Goal: Information Seeking & Learning: Stay updated

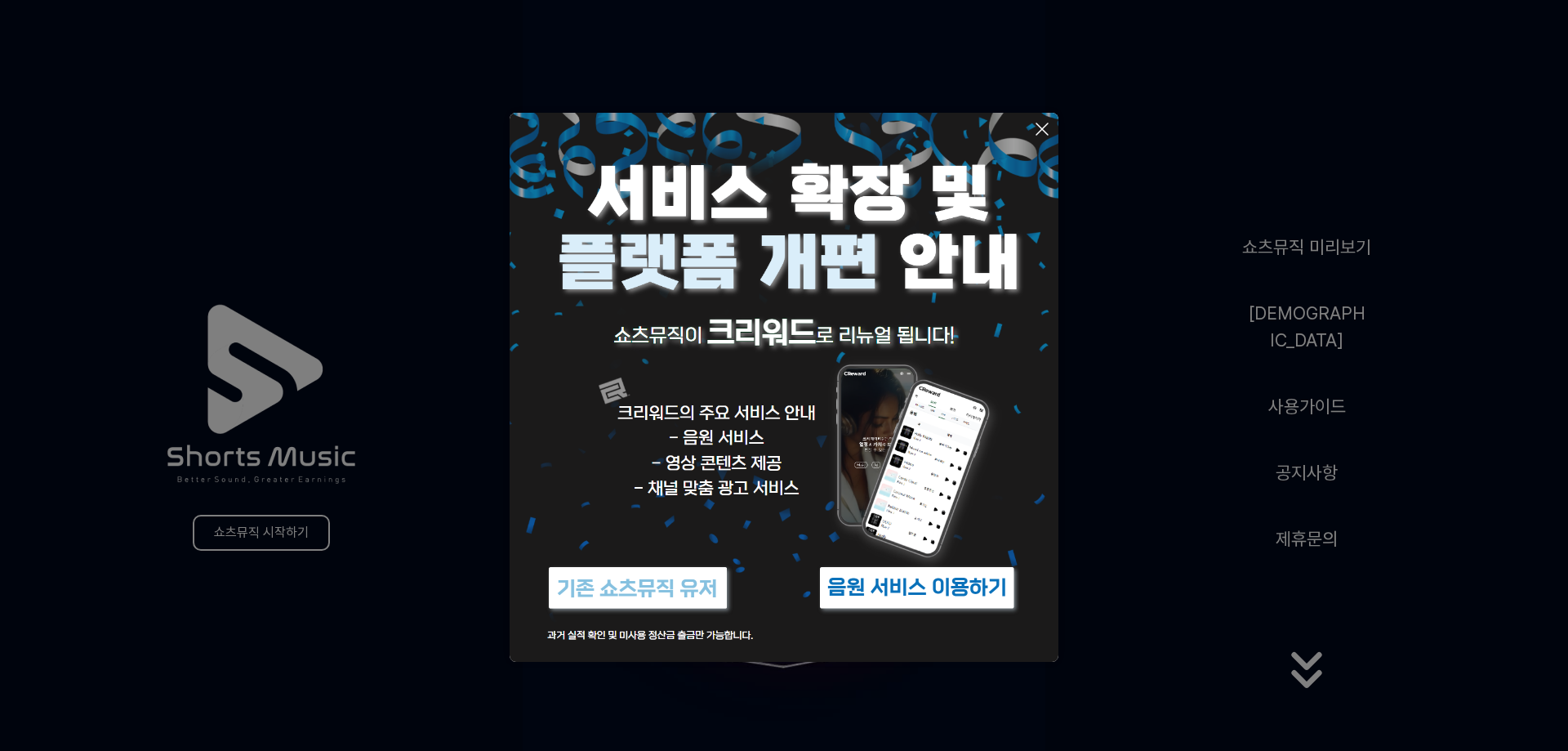
click at [854, 584] on img at bounding box center [917, 588] width 204 height 62
click at [1299, 355] on button at bounding box center [784, 375] width 1568 height 751
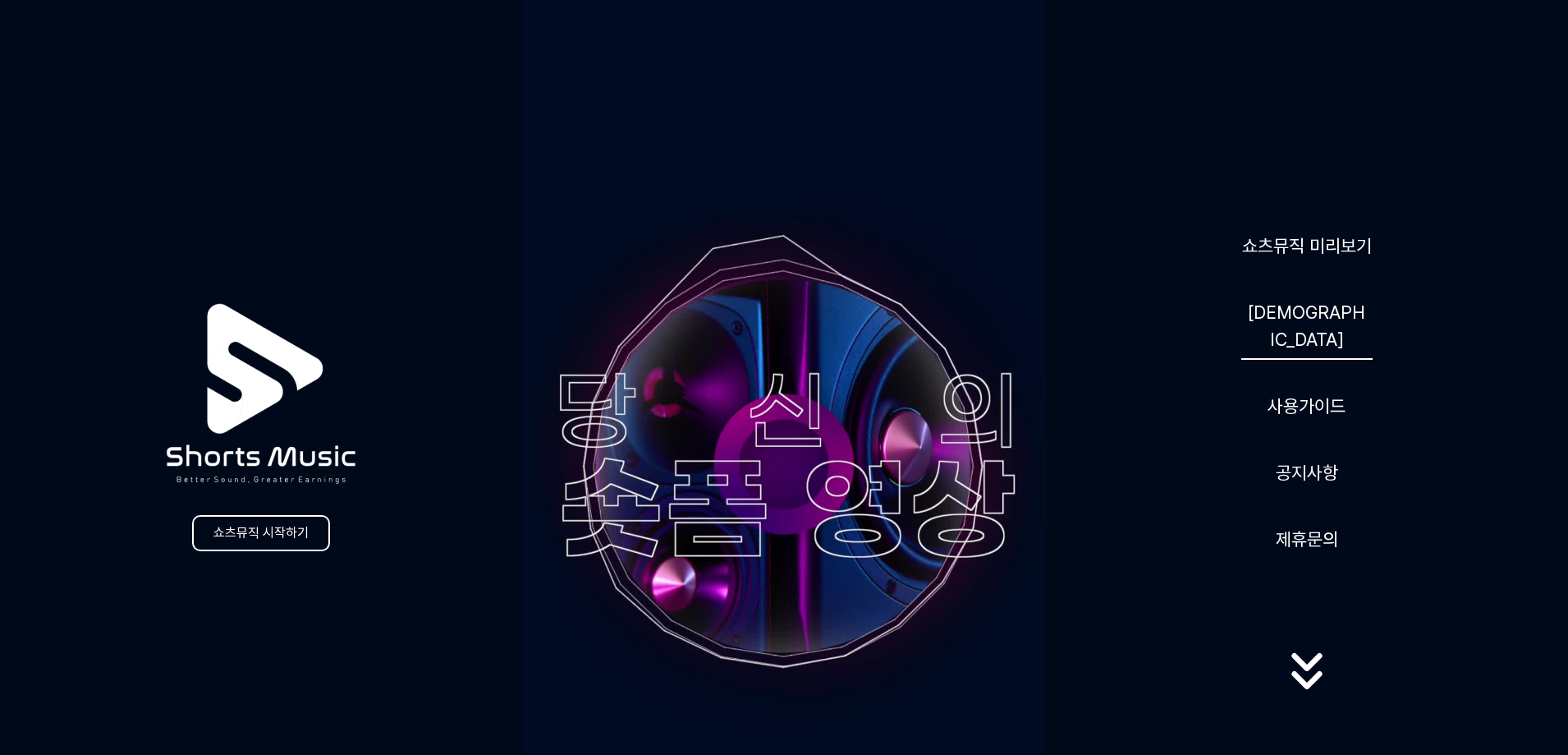
click at [1305, 330] on link "[DEMOGRAPHIC_DATA]" at bounding box center [1307, 326] width 132 height 68
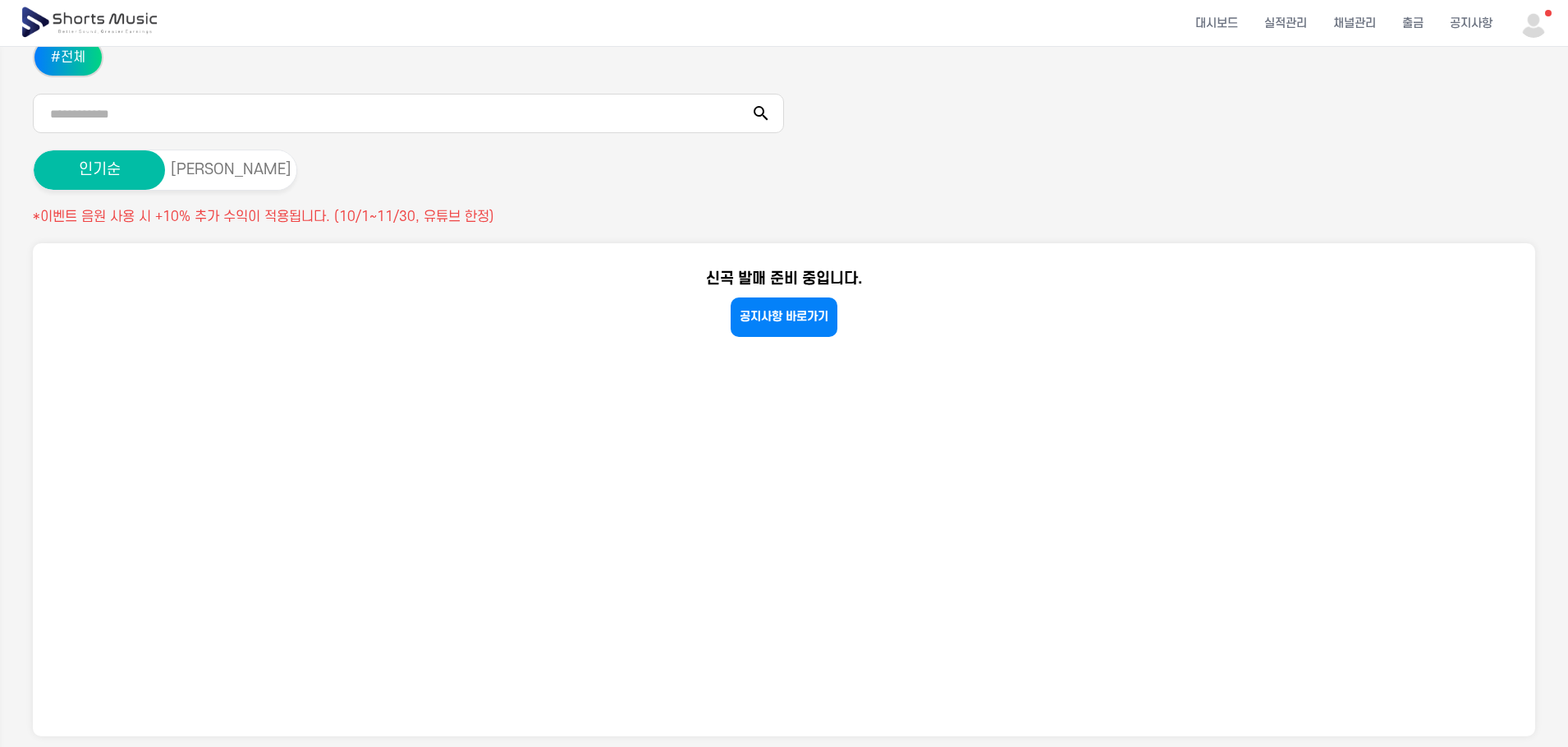
scroll to position [246, 0]
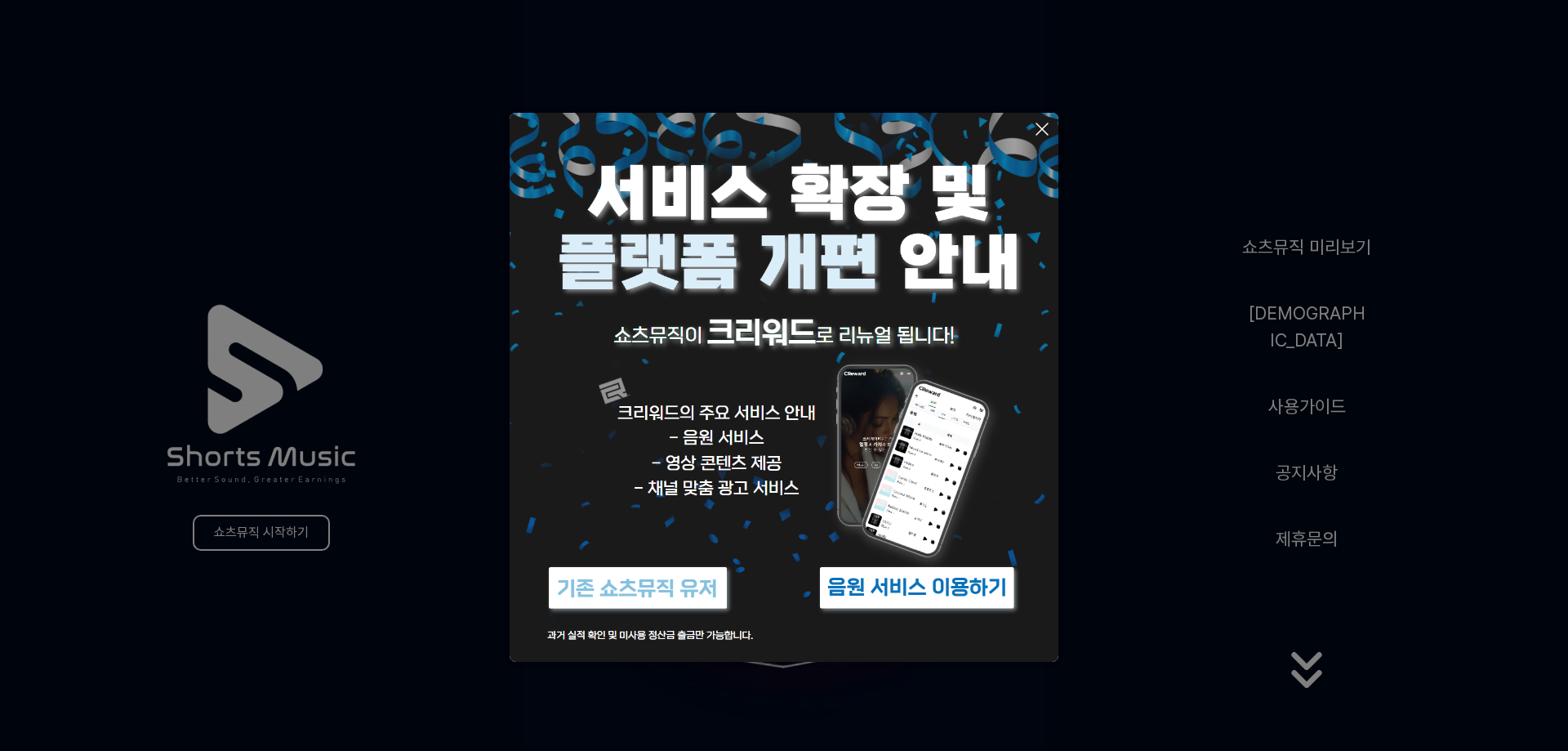
click at [1313, 455] on button at bounding box center [784, 375] width 1568 height 751
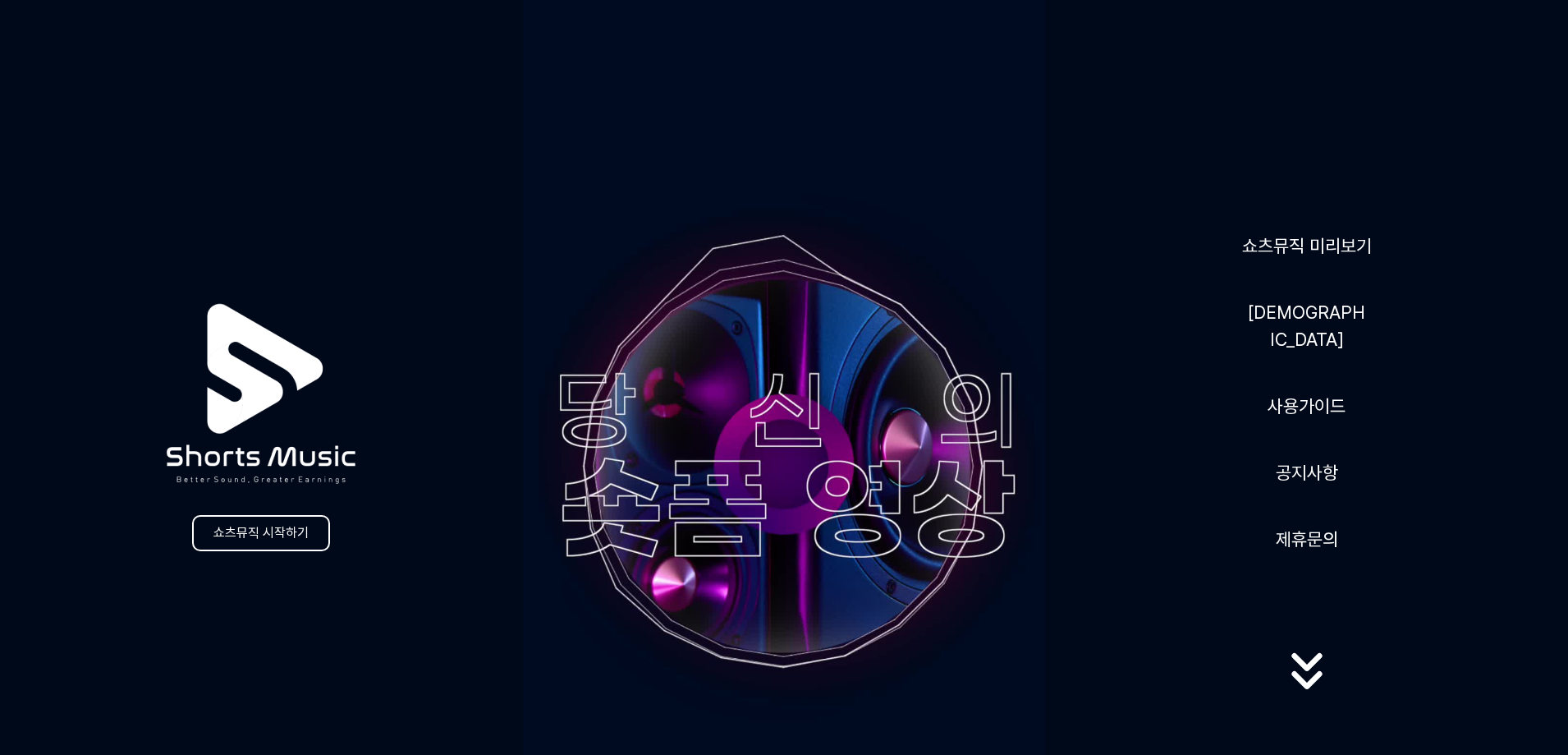
click at [1320, 458] on link "공지사항" at bounding box center [1307, 473] width 76 height 40
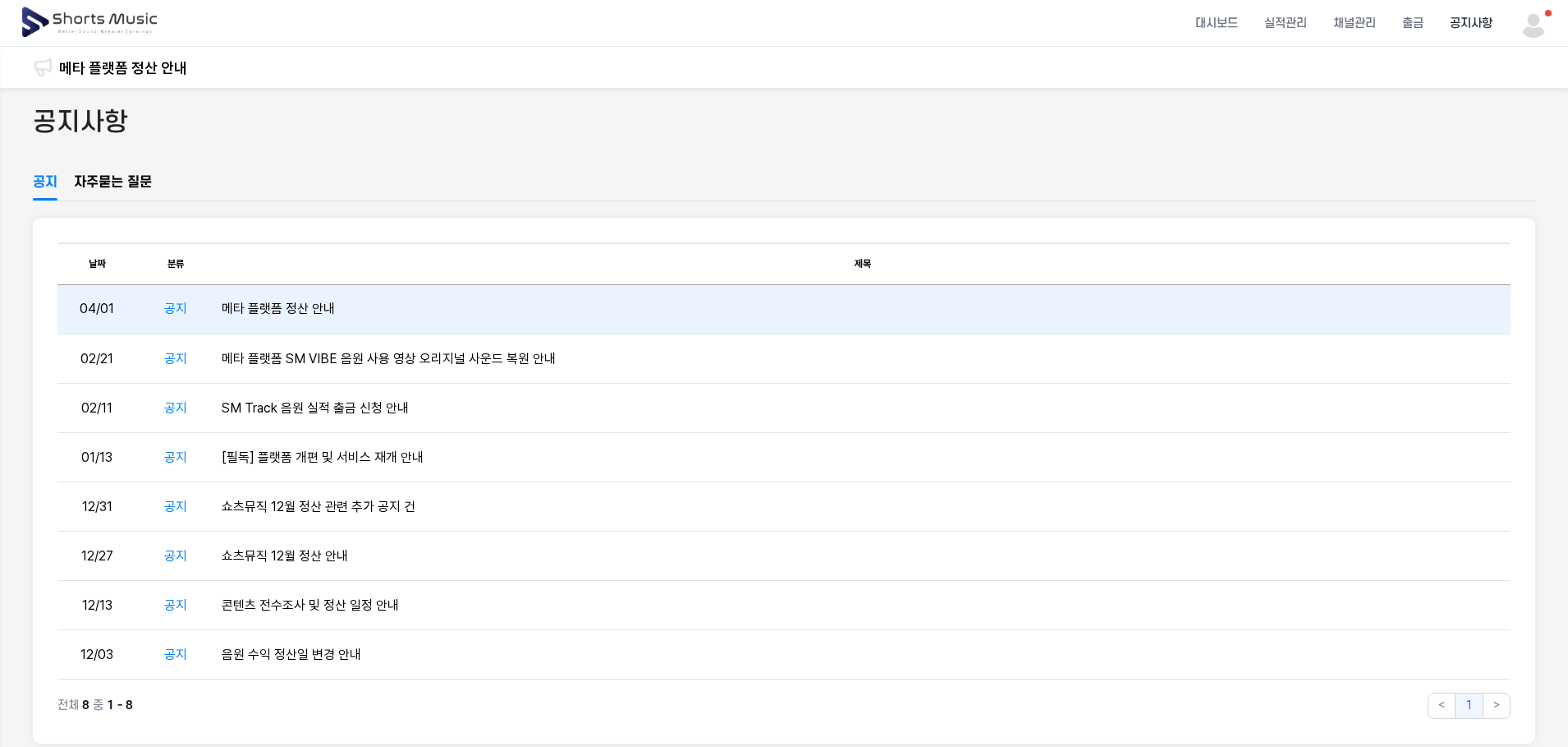
click at [301, 303] on td "메타 플랫폼 정산 안내" at bounding box center [862, 309] width 1295 height 49
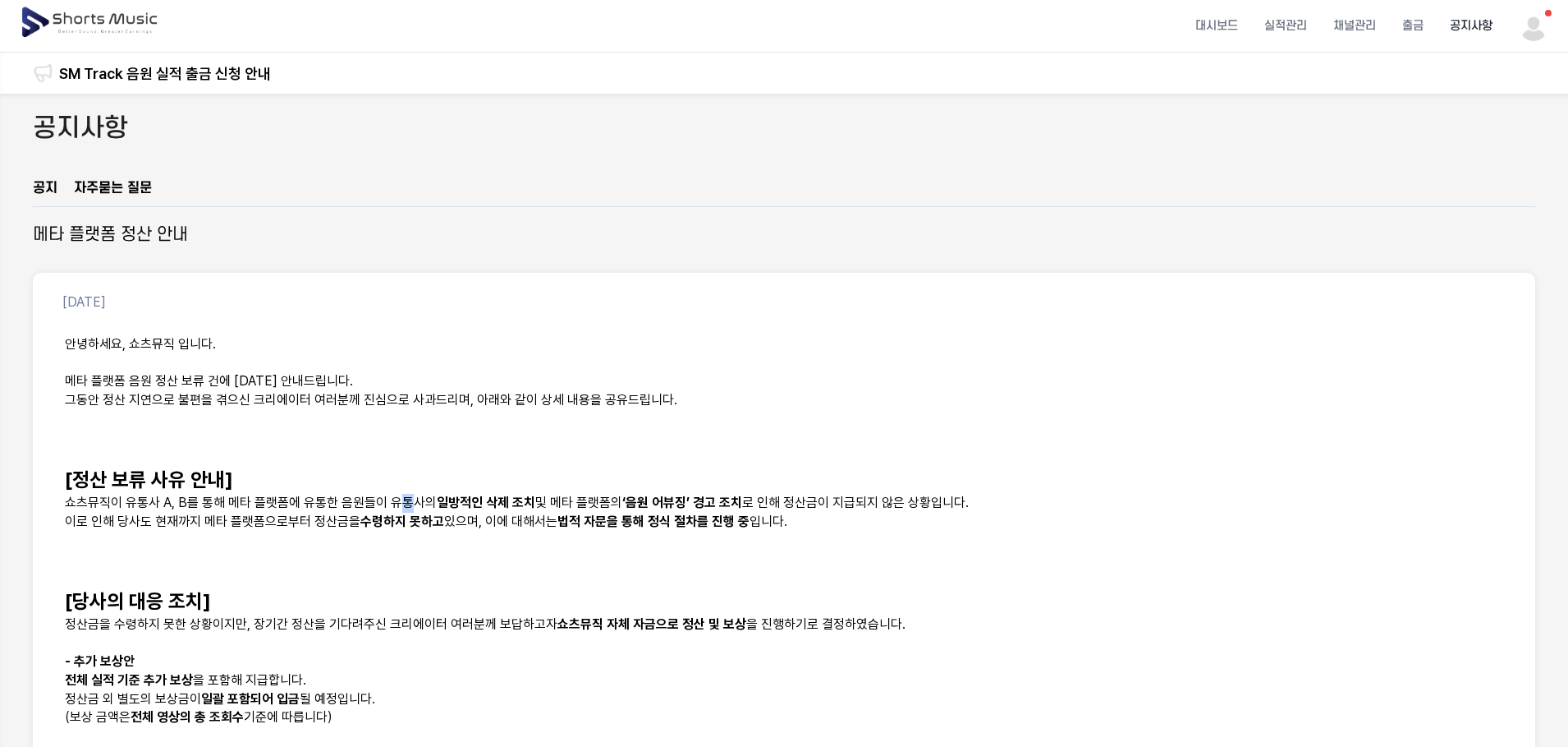
drag, startPoint x: 398, startPoint y: 499, endPoint x: 412, endPoint y: 501, distance: 14.1
click at [412, 501] on p "쇼츠뮤직이 유통사 A, B를 통해 메타 플랫폼에 유통한 음원들이 유통사의 일방적인 삭제 조치 및 메타 플랫폼의 ‘음원 어뷰징’ 경고 조치 로 …" at bounding box center [784, 503] width 1438 height 19
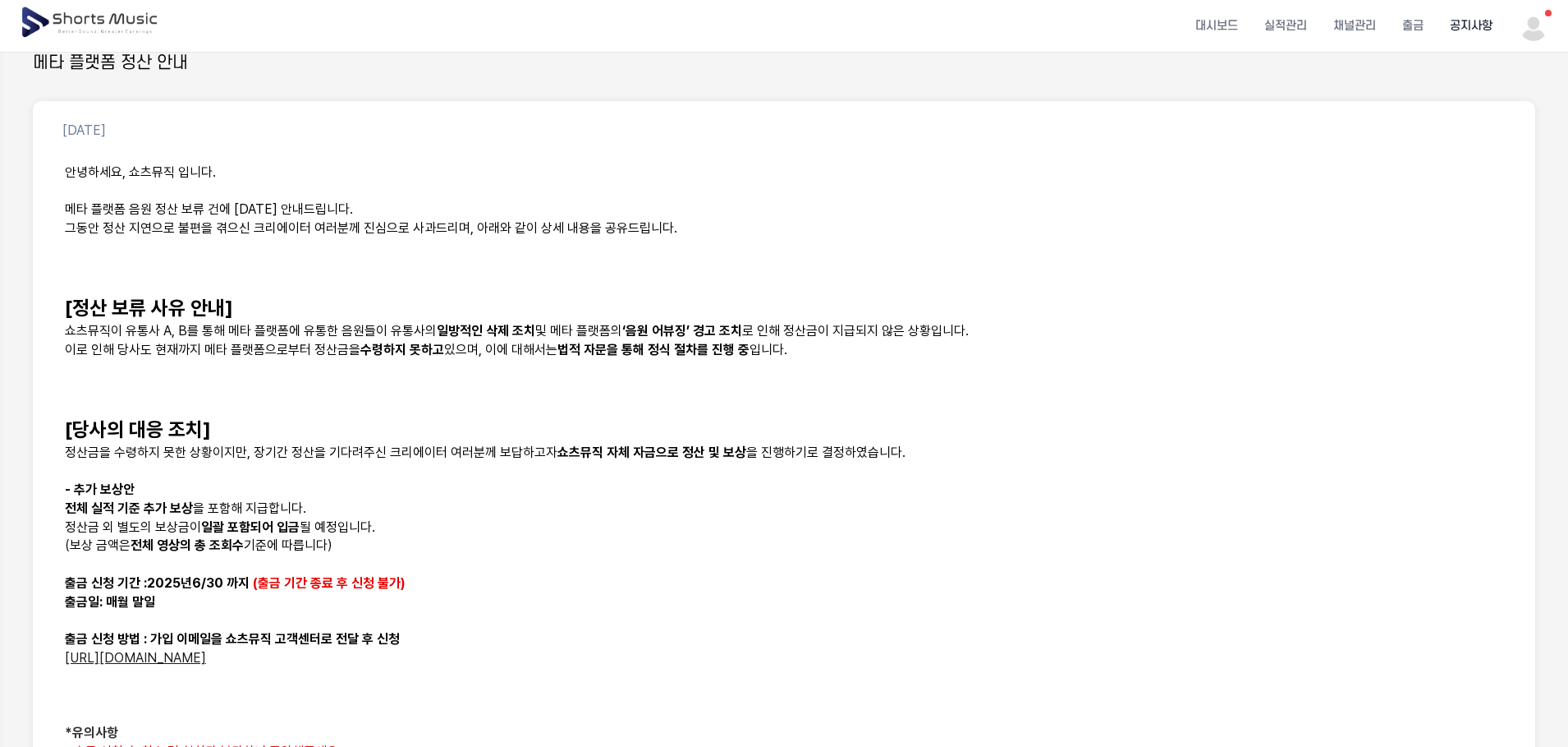
scroll to position [82, 0]
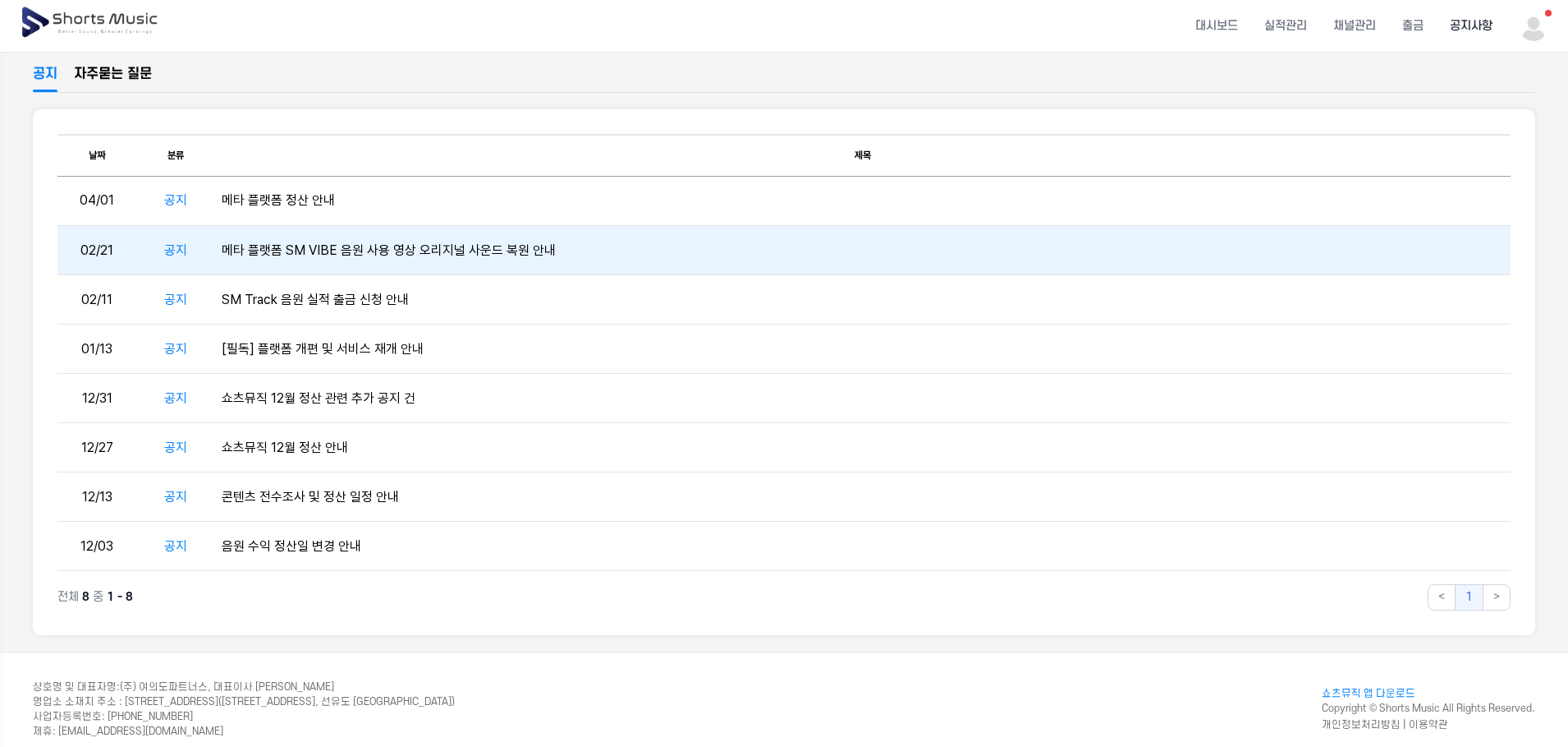
scroll to position [132, 0]
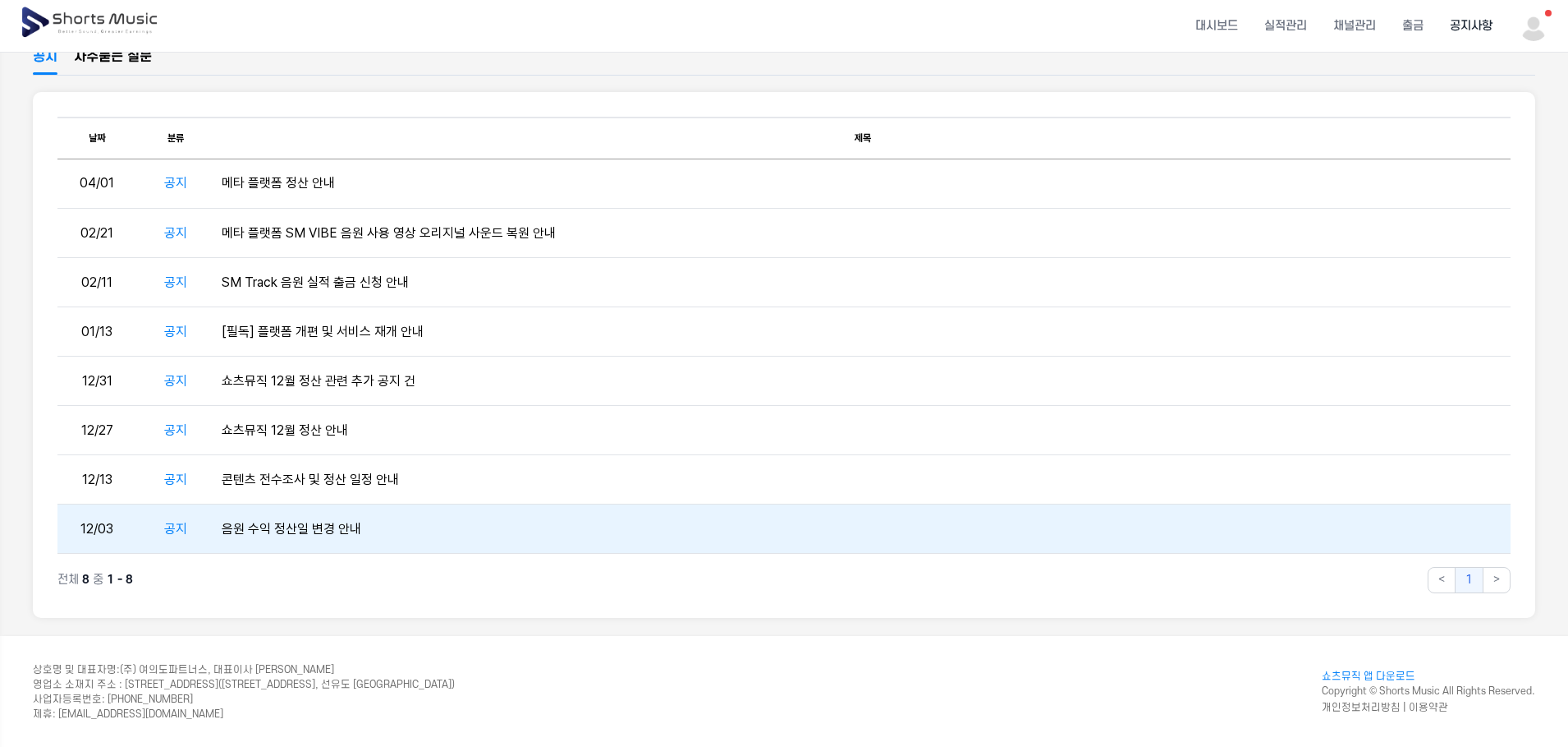
click at [332, 529] on td "음원 수익 정산일 변경 안내" at bounding box center [862, 529] width 1295 height 49
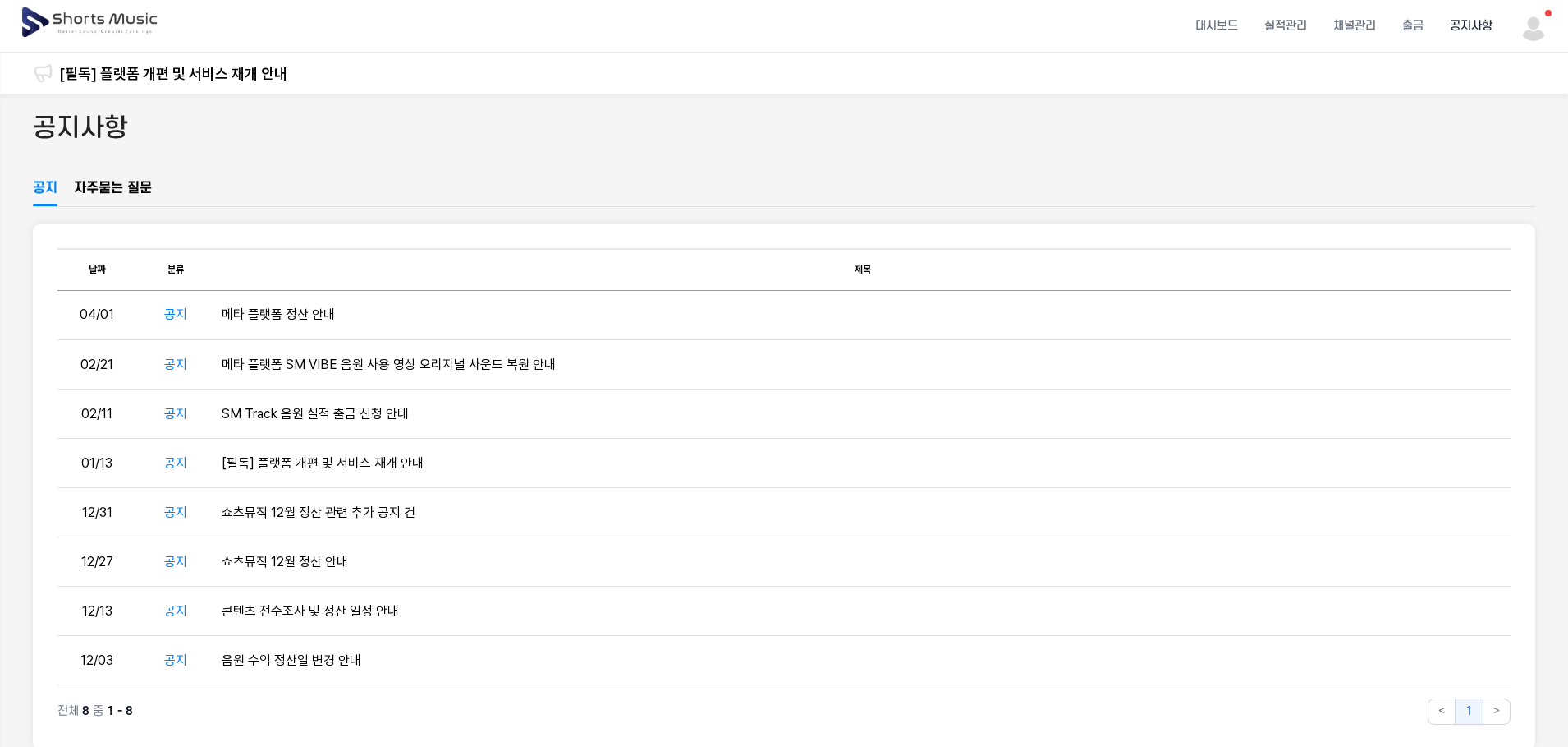
click at [162, 71] on link "[필독] 플랫폼 개편 및 서비스 재개 안내" at bounding box center [172, 74] width 228 height 22
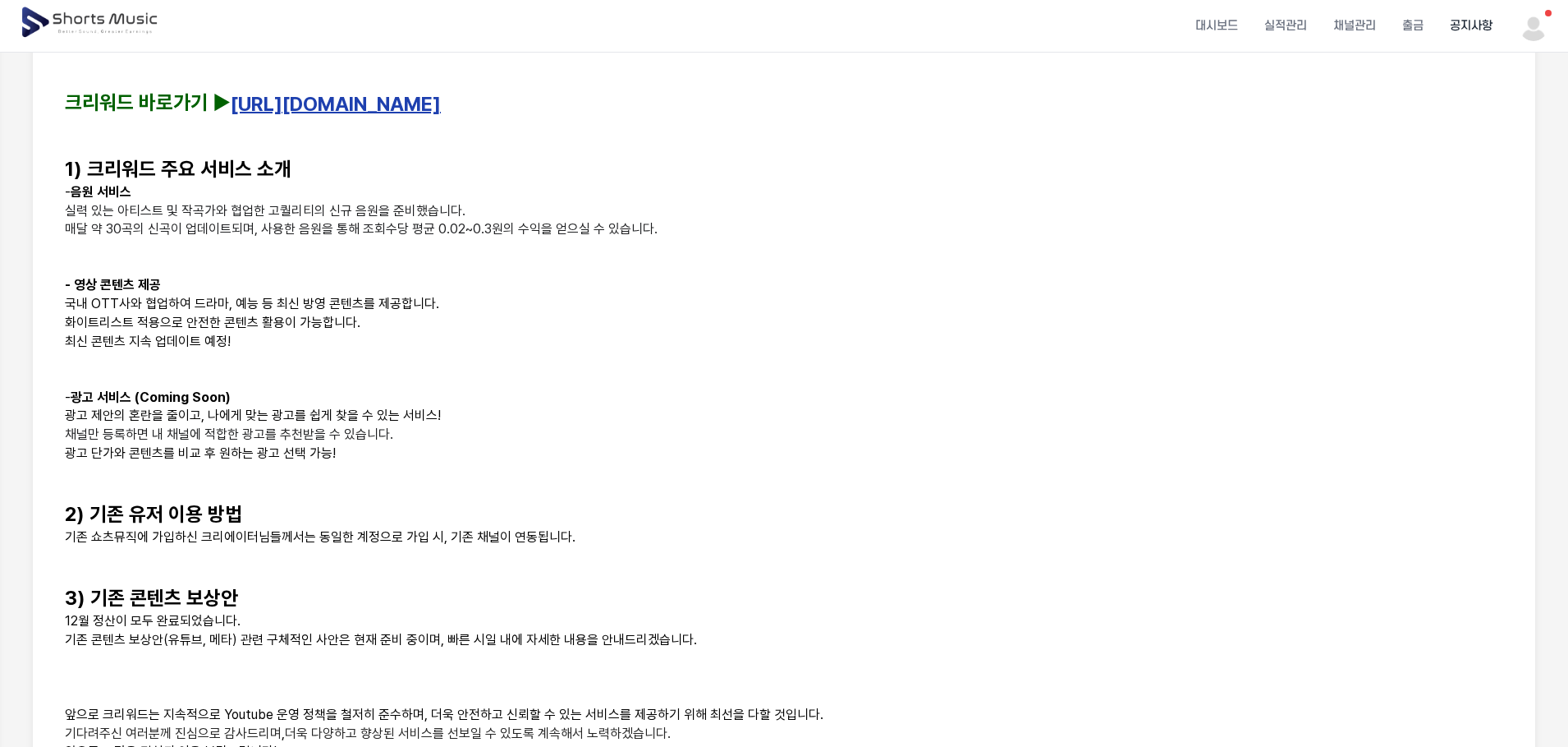
scroll to position [574, 0]
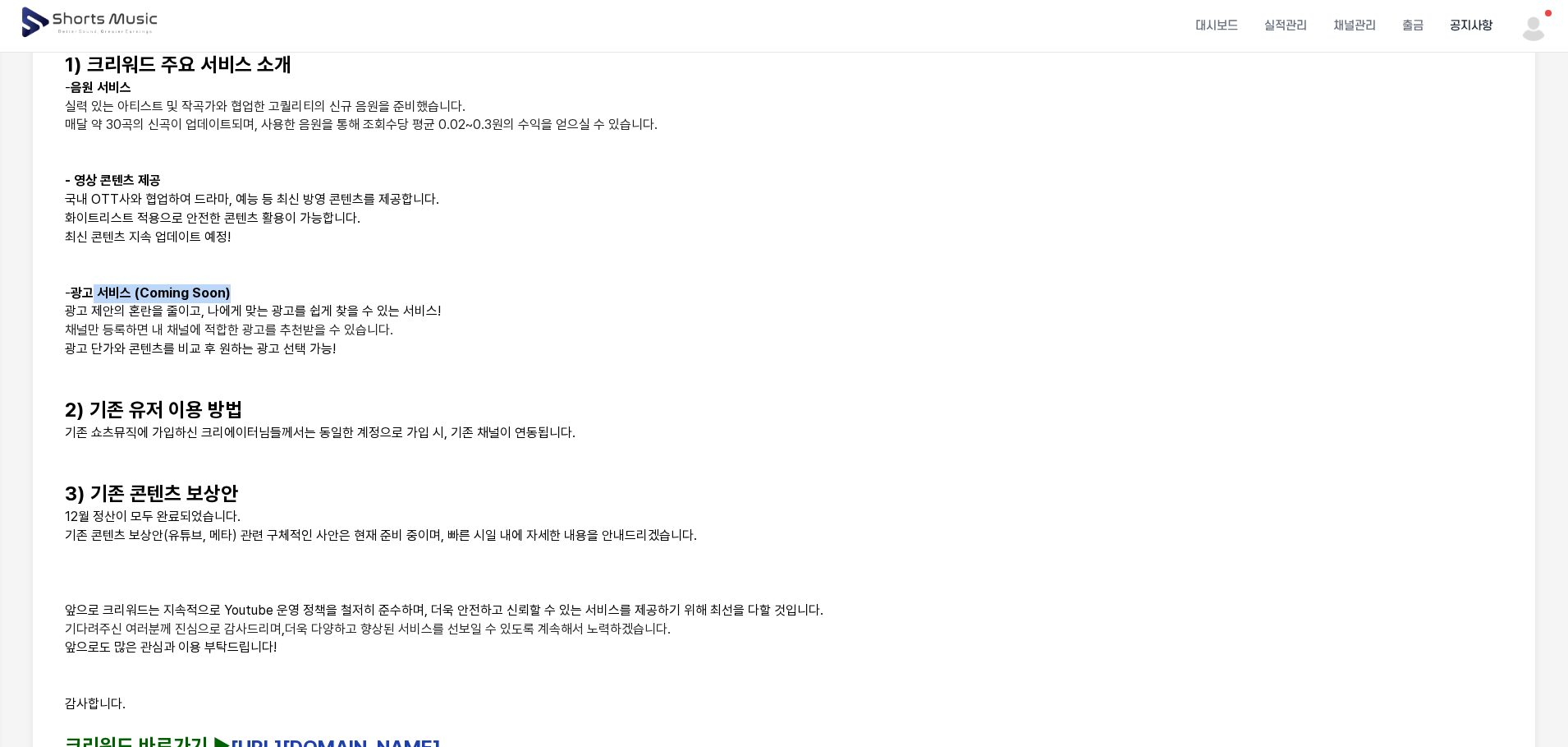
drag, startPoint x: 97, startPoint y: 286, endPoint x: 253, endPoint y: 286, distance: 156.0
click at [253, 286] on p "- 광고 서비스 (Coming Soon)" at bounding box center [784, 293] width 1438 height 19
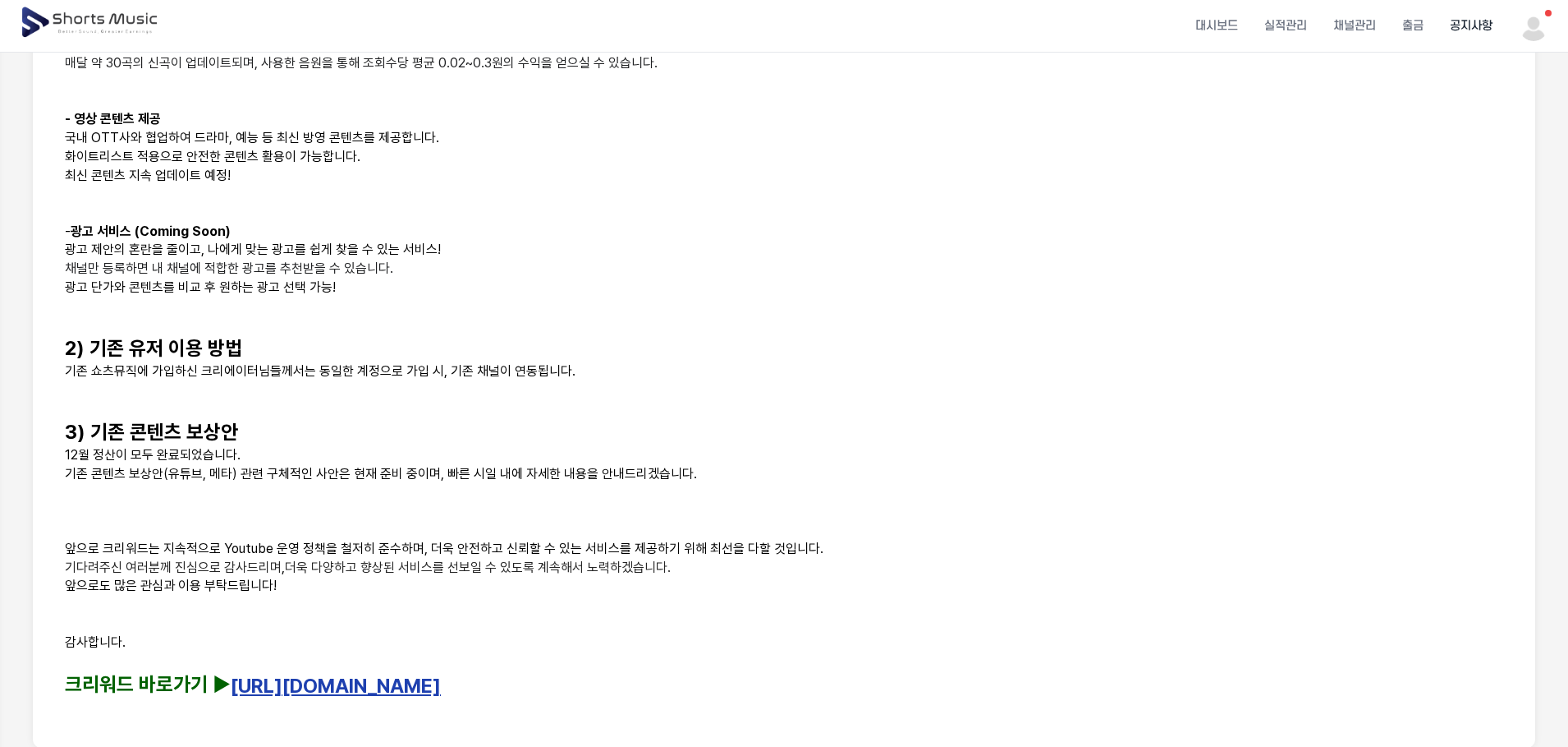
scroll to position [739, 0]
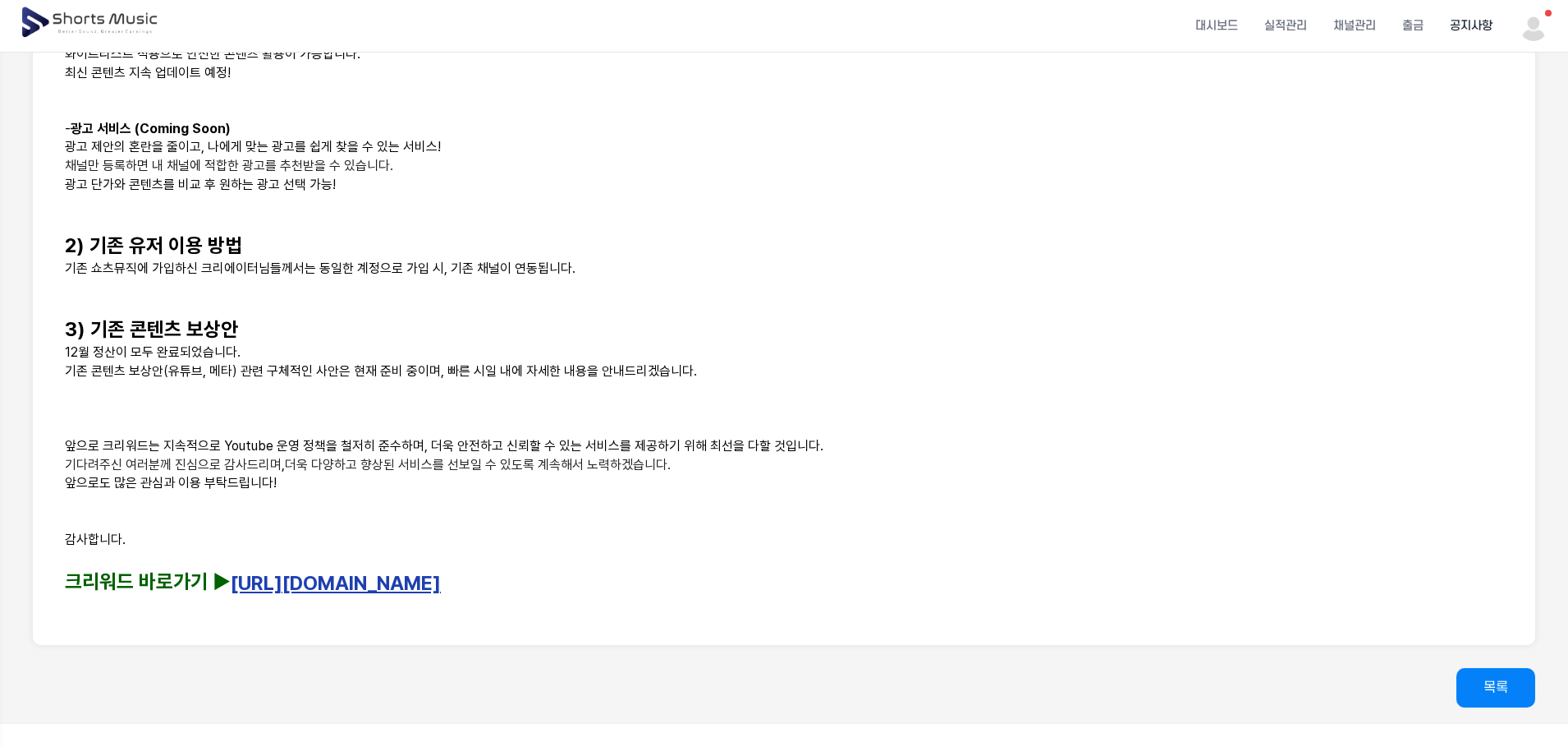
click at [320, 586] on link "[URL][DOMAIN_NAME]" at bounding box center [335, 582] width 210 height 24
